Goal: Browse casually

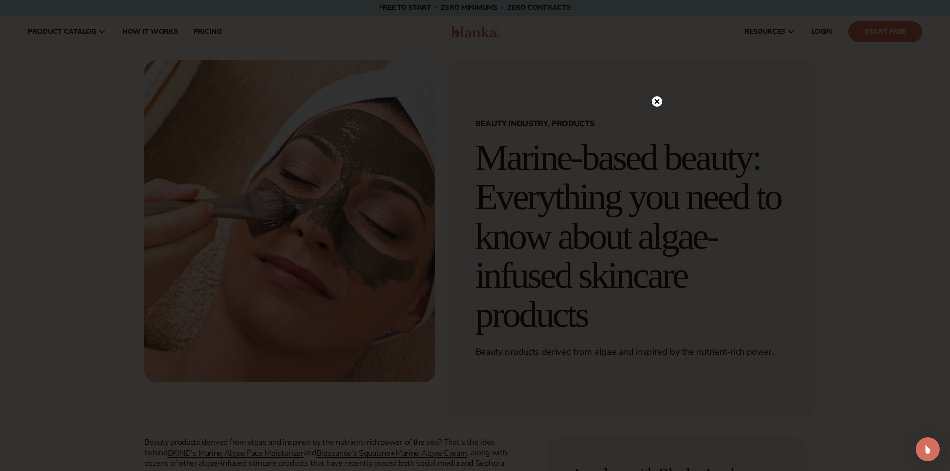
click at [94, 41] on div at bounding box center [475, 235] width 950 height 471
click at [655, 119] on circle at bounding box center [657, 122] width 10 height 10
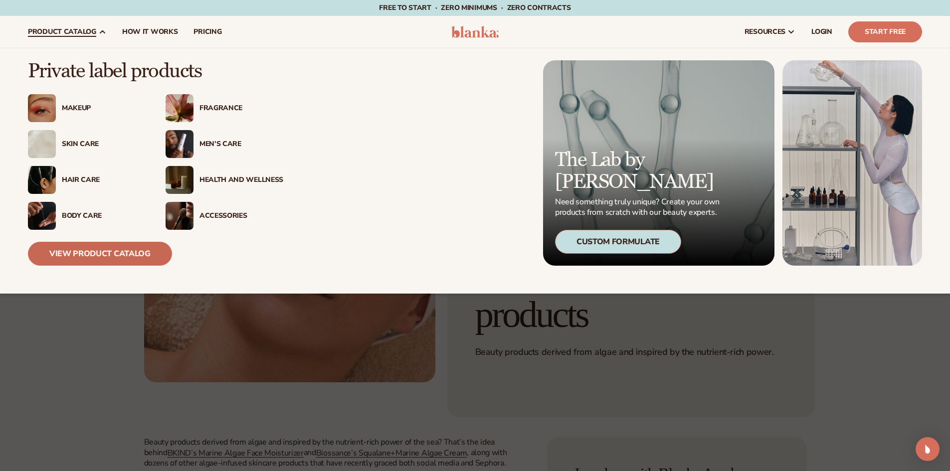
click at [106, 260] on link "View Product Catalog" at bounding box center [100, 254] width 144 height 24
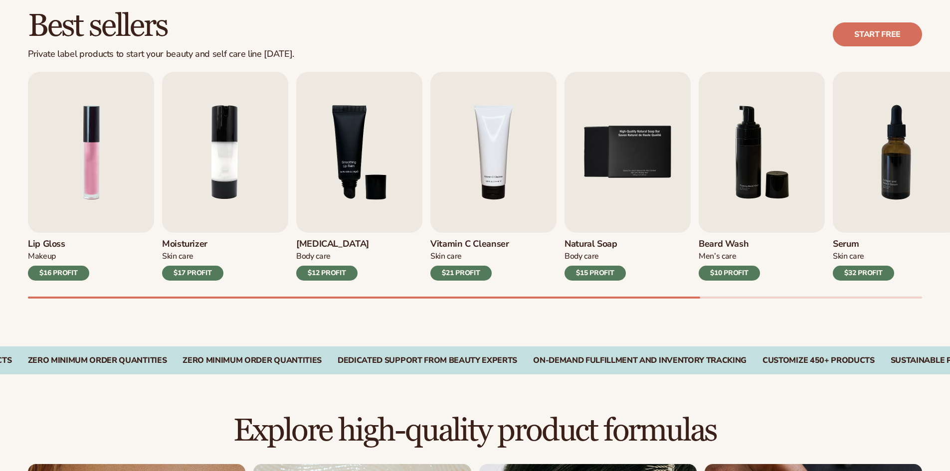
scroll to position [299, 0]
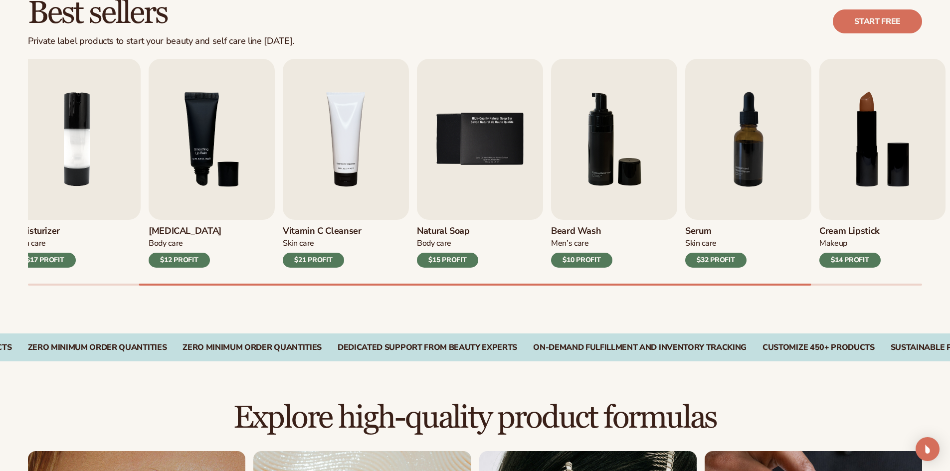
click at [283, 218] on link "Vitamin C Cleanser [MEDICAL_DATA] $21 PROFIT" at bounding box center [346, 163] width 126 height 209
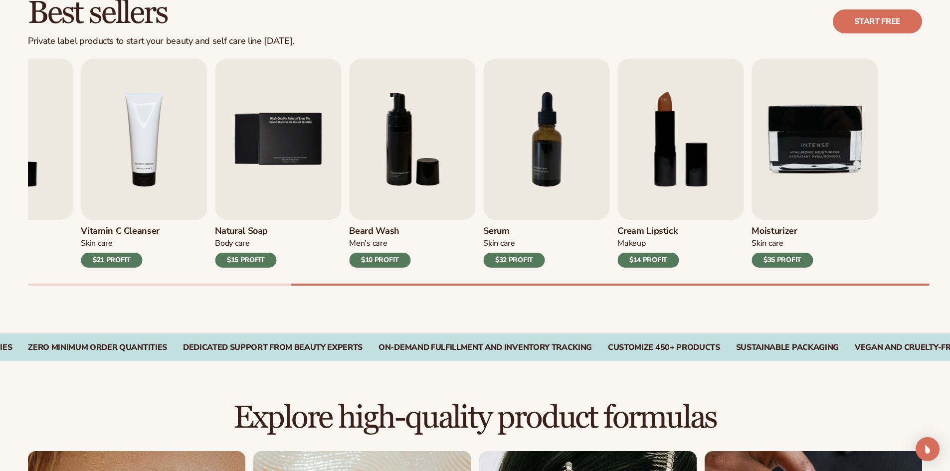
click at [544, 234] on div "Lip Gloss Makeup $16 PROFIT Moisturizer [MEDICAL_DATA] $17 PROFIT [MEDICAL_DATA]" at bounding box center [125, 163] width 894 height 209
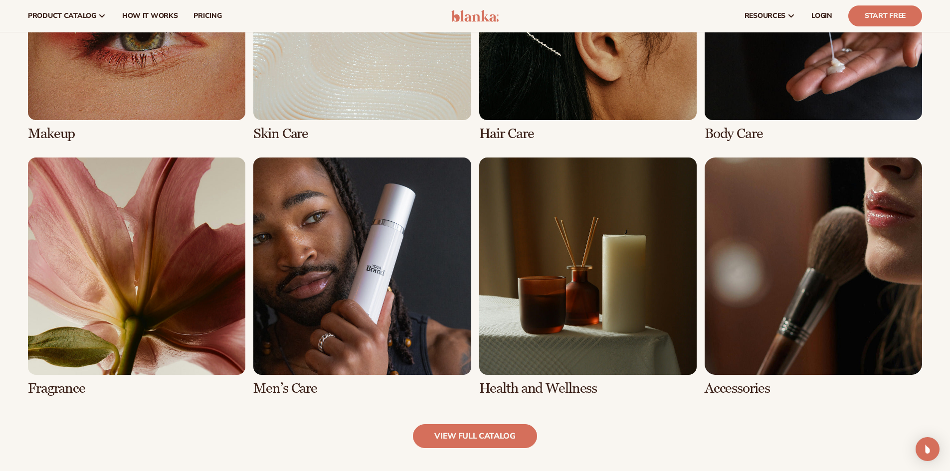
scroll to position [798, 0]
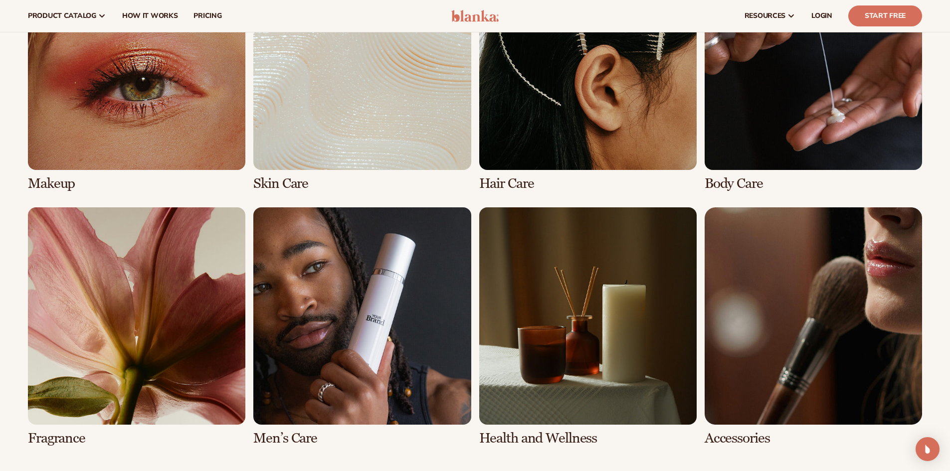
click at [744, 155] on link "4 / 8" at bounding box center [813, 72] width 217 height 239
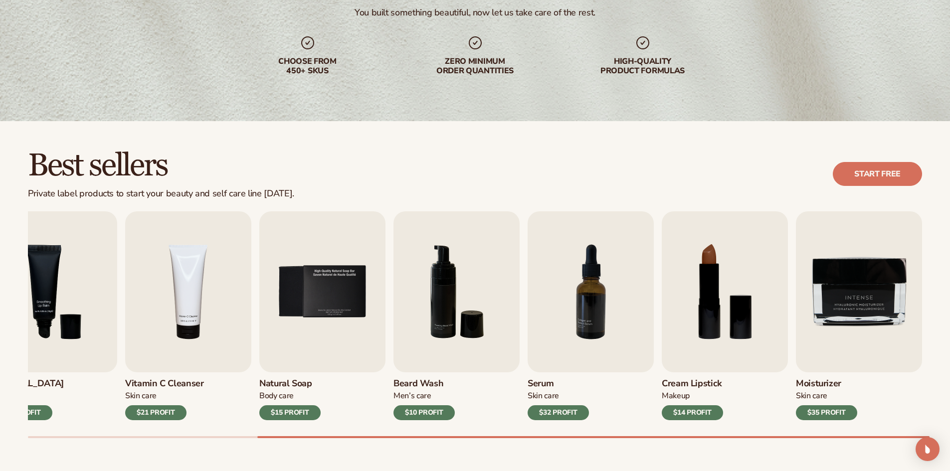
scroll to position [150, 0]
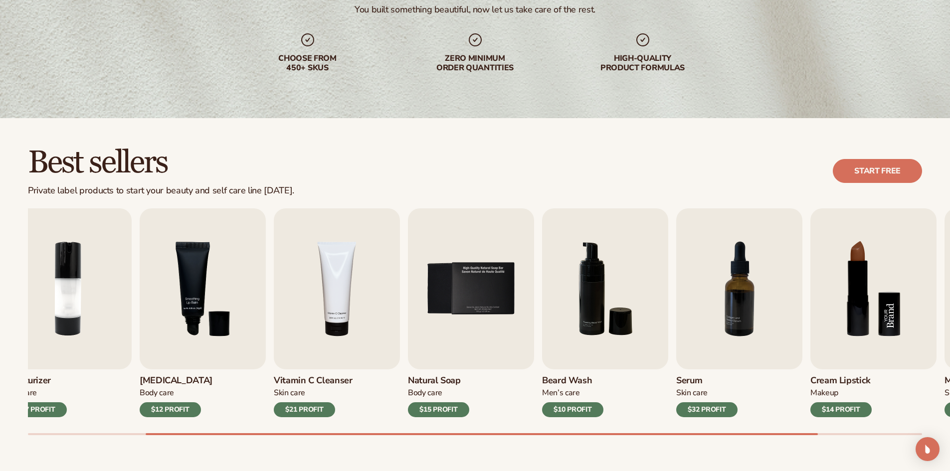
click at [950, 240] on html "Skip to content Free to start · ZERO minimums · ZERO contracts · Free to start …" at bounding box center [475, 85] width 950 height 471
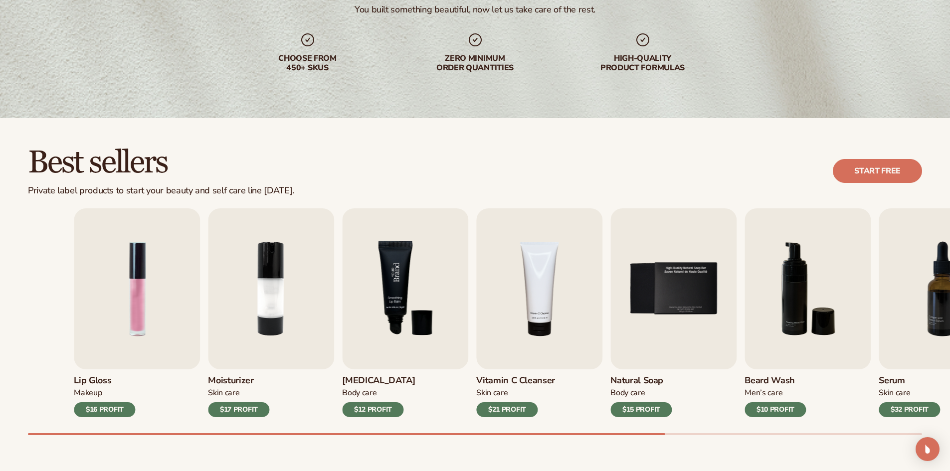
click at [678, 241] on div "Lip Gloss Makeup $16 PROFIT Moisturizer [MEDICAL_DATA] $17 PROFIT [MEDICAL_DATA]" at bounding box center [521, 312] width 894 height 209
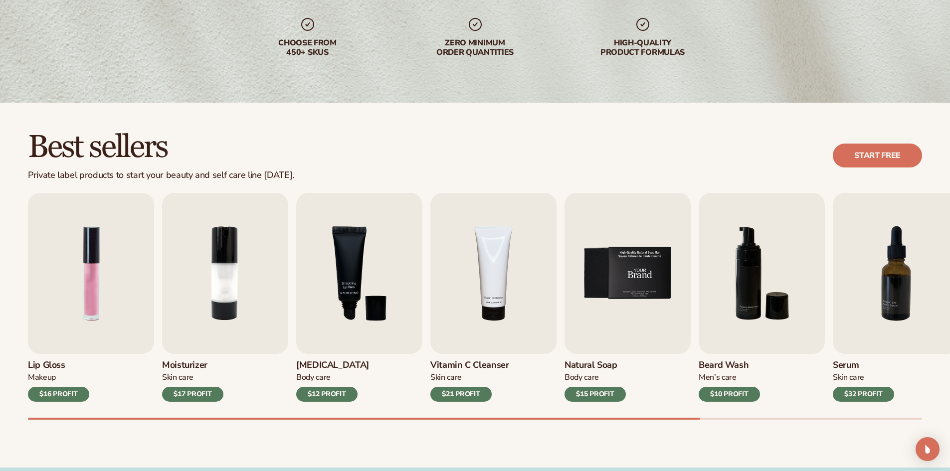
scroll to position [249, 0]
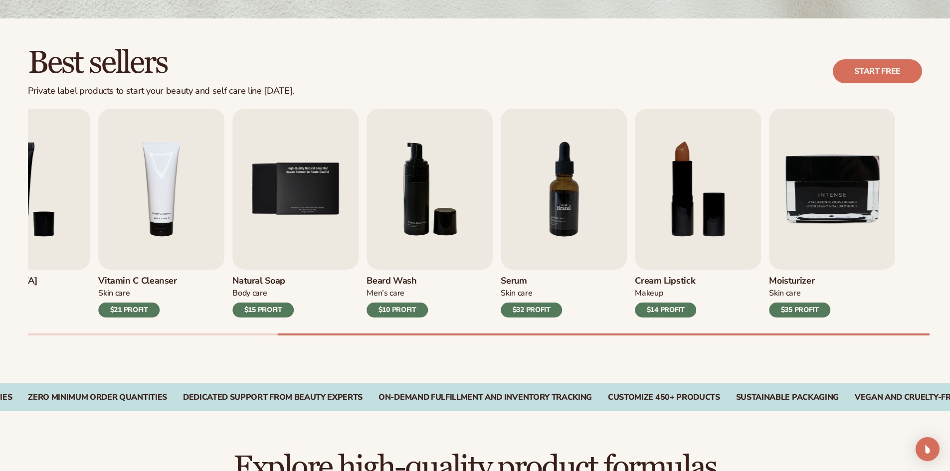
click at [462, 199] on div "Lip Gloss Makeup $16 PROFIT Moisturizer [MEDICAL_DATA] $17 PROFIT [MEDICAL_DATA]" at bounding box center [143, 213] width 894 height 209
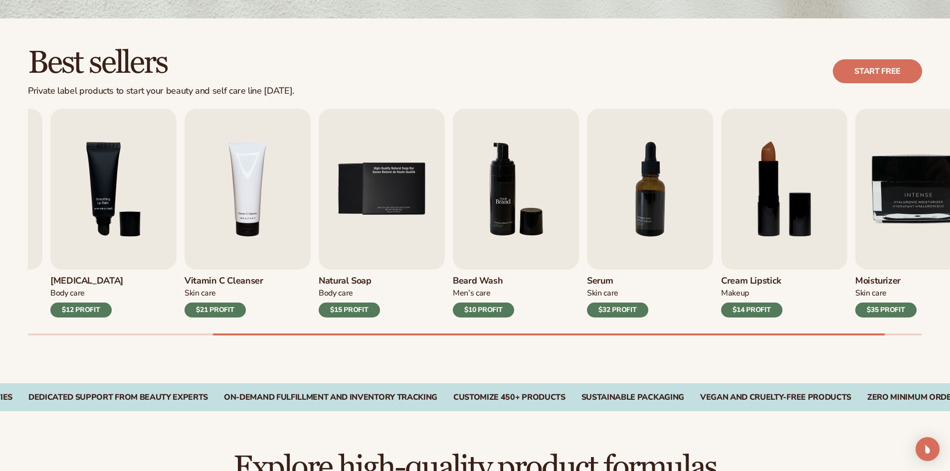
click at [579, 179] on img "6 / 9" at bounding box center [516, 189] width 126 height 161
